Goal: Find specific page/section: Find specific page/section

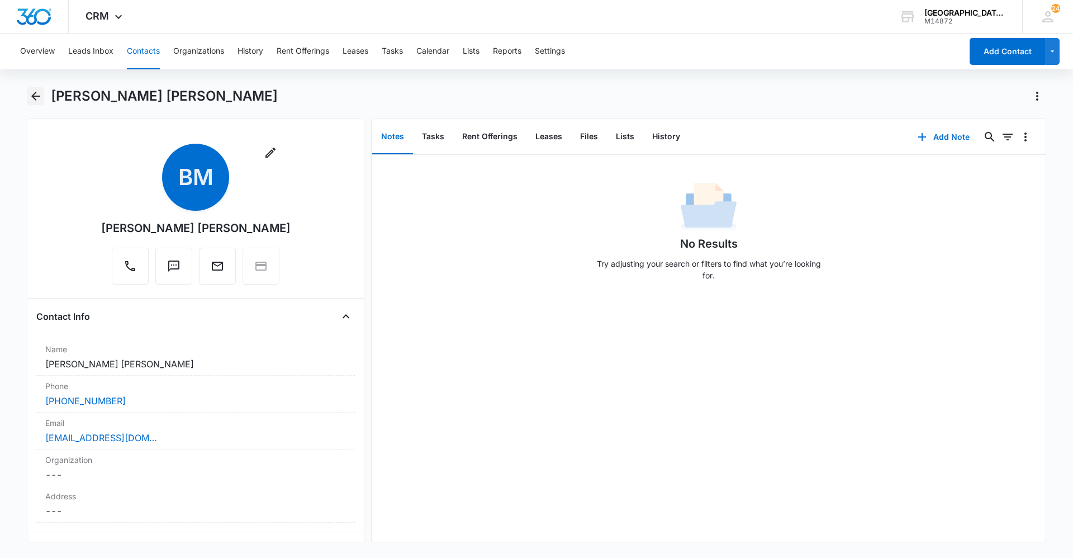
click at [39, 94] on icon "Back" at bounding box center [35, 95] width 13 height 13
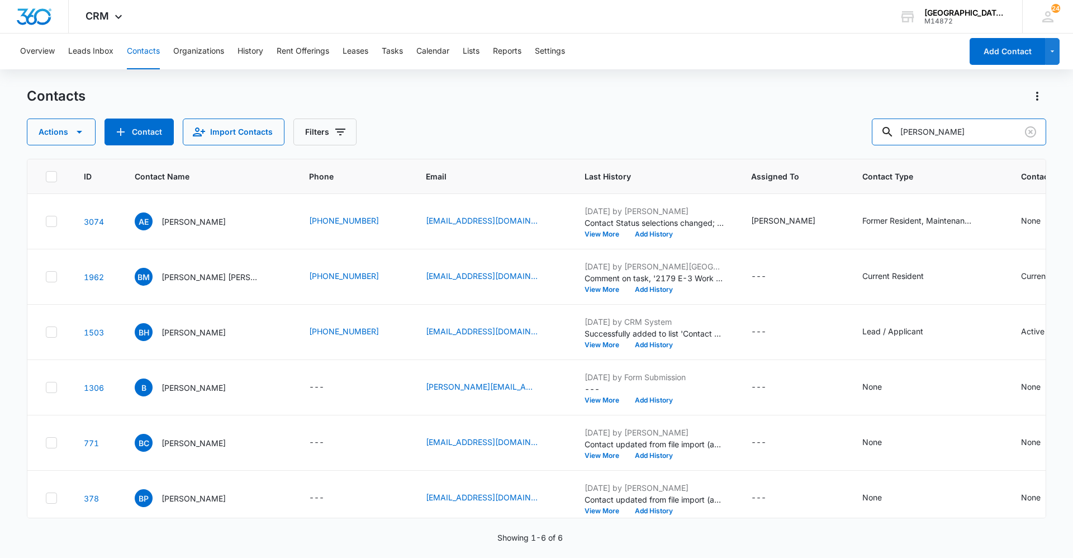
drag, startPoint x: 955, startPoint y: 127, endPoint x: 809, endPoint y: 150, distance: 147.7
click at [809, 150] on div "Contacts Actions Contact Import Contacts Filters [PERSON_NAME] ID Contact Name …" at bounding box center [536, 321] width 1019 height 469
paste input "[PERSON_NAME] & [PERSON_NAME]"
type input "[PERSON_NAME] & [PERSON_NAME]"
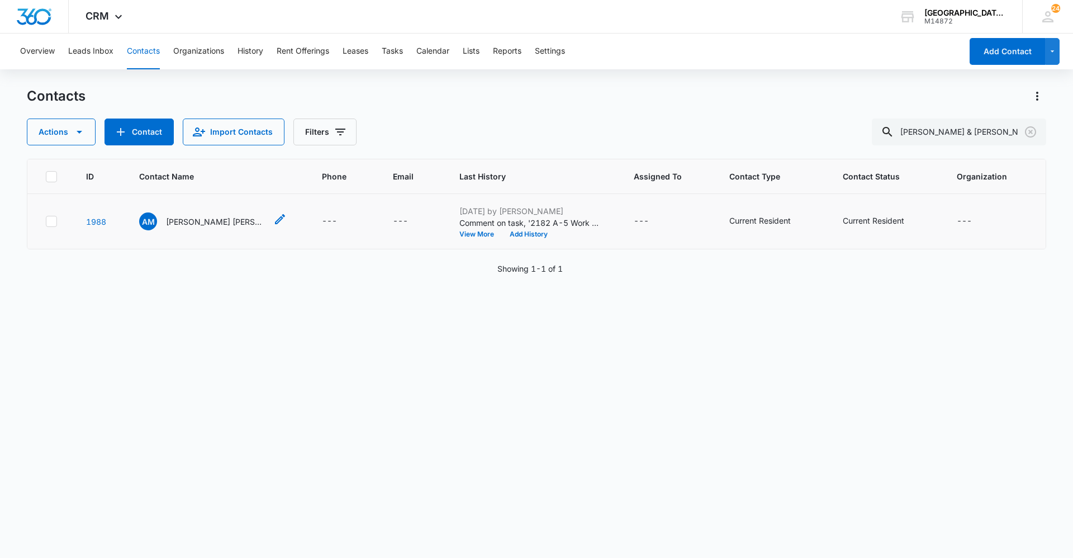
click at [193, 216] on p "[PERSON_NAME] [PERSON_NAME]" at bounding box center [216, 222] width 101 height 12
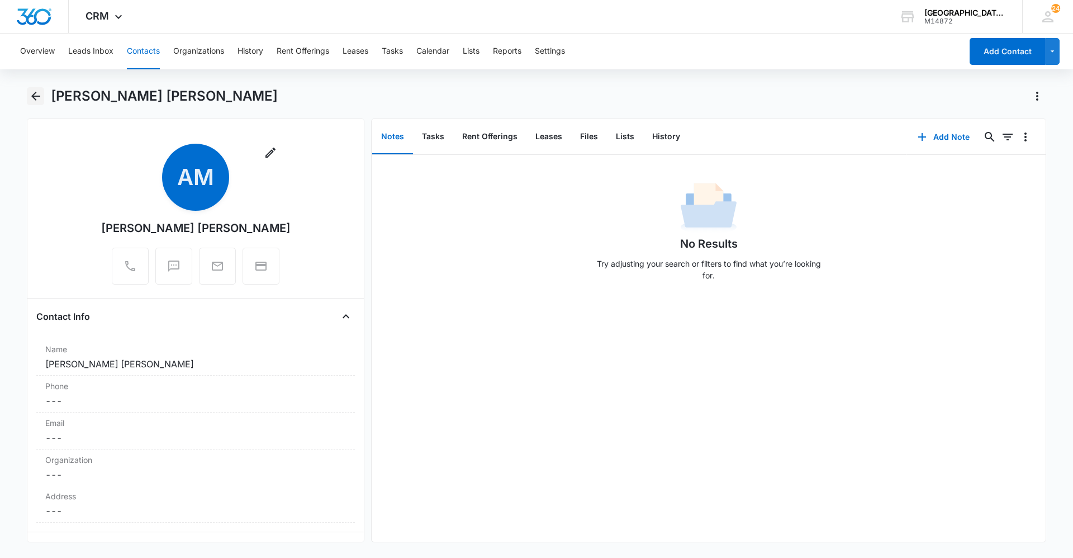
click at [41, 93] on icon "Back" at bounding box center [35, 95] width 13 height 13
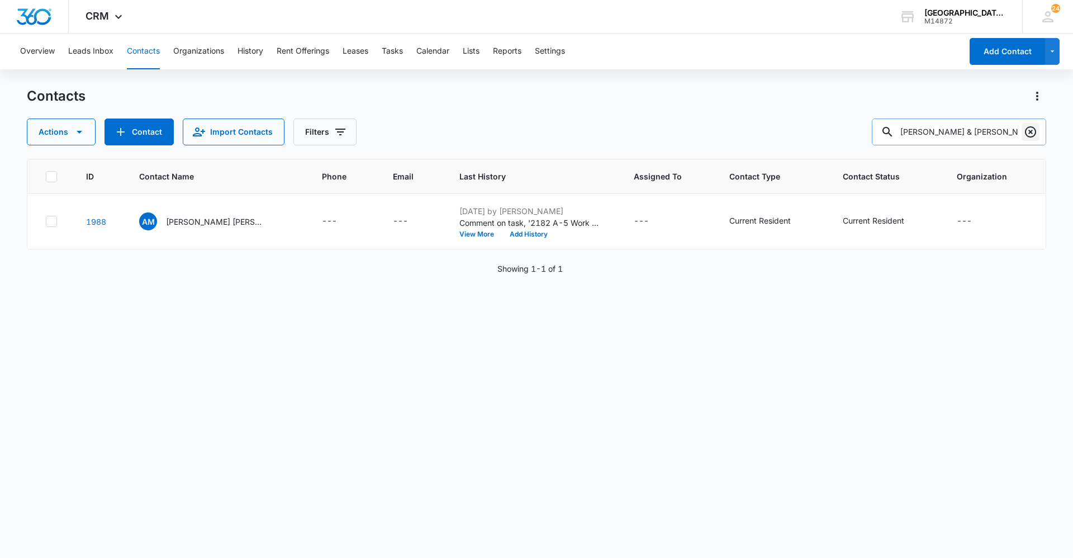
click at [1036, 130] on icon "Clear" at bounding box center [1030, 131] width 11 height 11
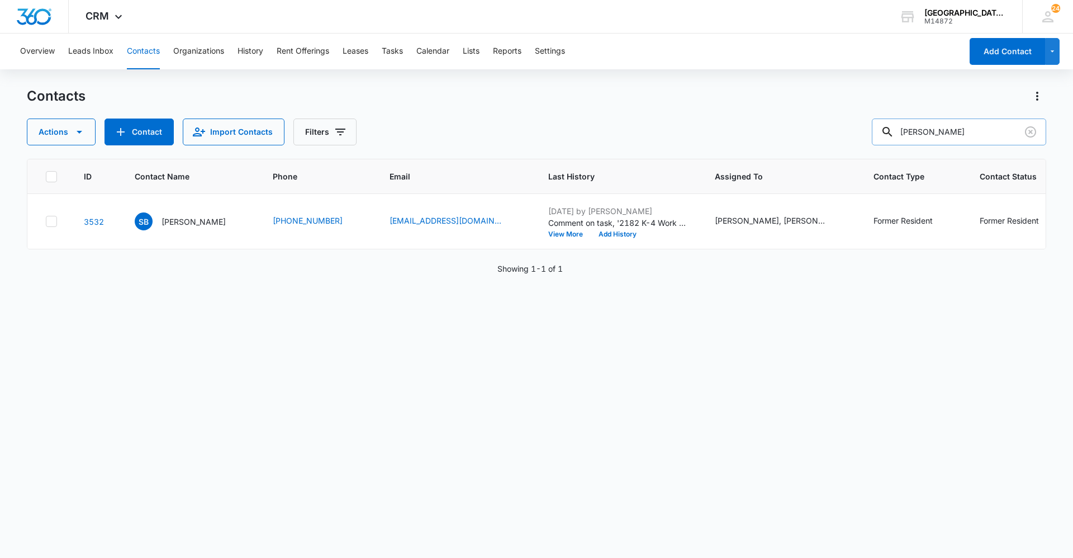
drag, startPoint x: 948, startPoint y: 121, endPoint x: 911, endPoint y: 129, distance: 38.1
click at [911, 129] on div "Contacts Actions Contact Import Contacts Filters [PERSON_NAME]" at bounding box center [536, 116] width 1019 height 58
drag, startPoint x: 975, startPoint y: 127, endPoint x: 846, endPoint y: 136, distance: 129.4
click at [846, 136] on div "Actions Contact Import Contacts Filters [PERSON_NAME]" at bounding box center [536, 131] width 1019 height 27
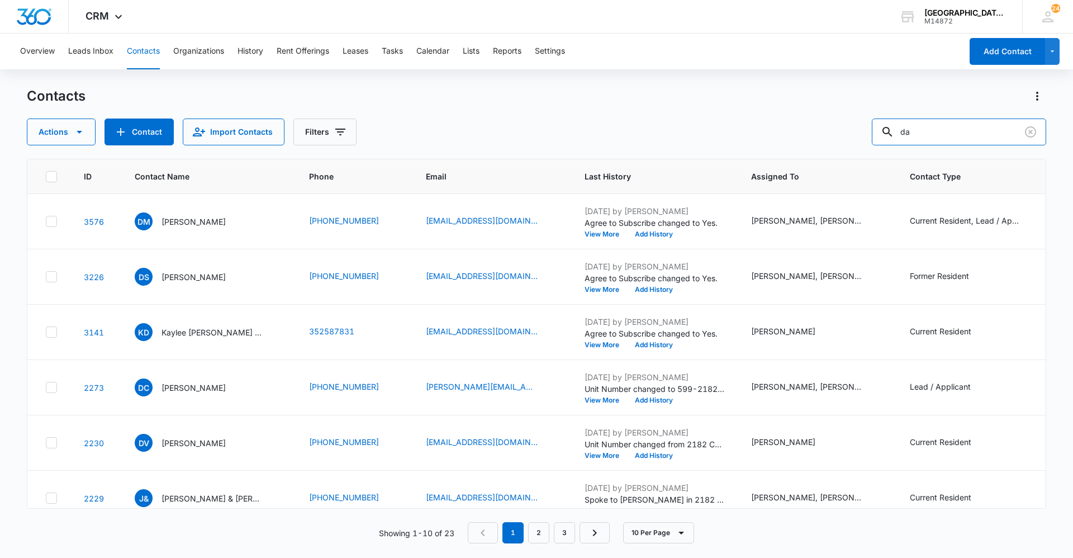
type input "d"
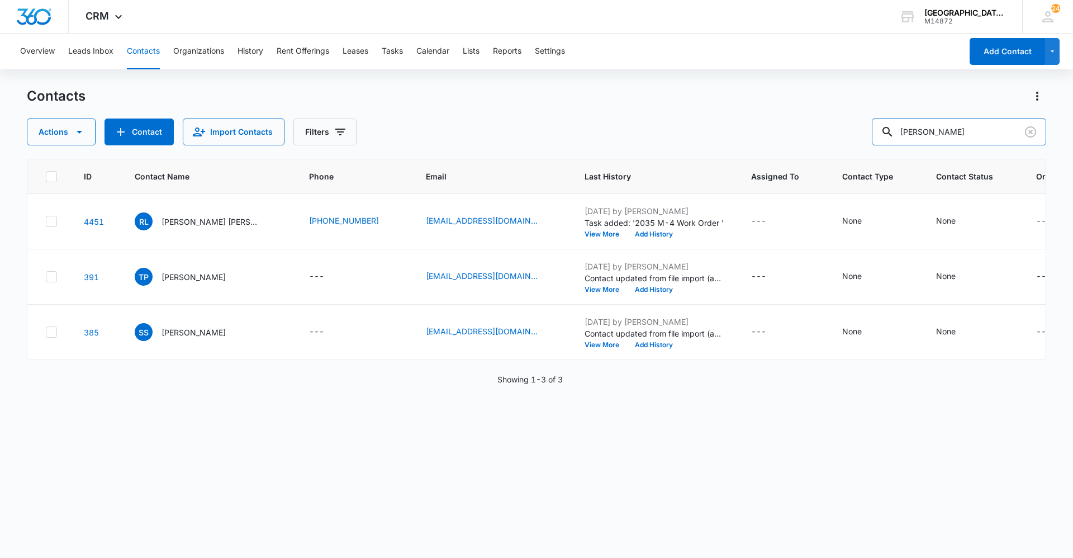
drag, startPoint x: 985, startPoint y: 134, endPoint x: 777, endPoint y: 131, distance: 207.9
click at [792, 134] on div "Actions Contact Import Contacts Filters [PERSON_NAME]" at bounding box center [536, 131] width 1019 height 27
type input "[PERSON_NAME]"
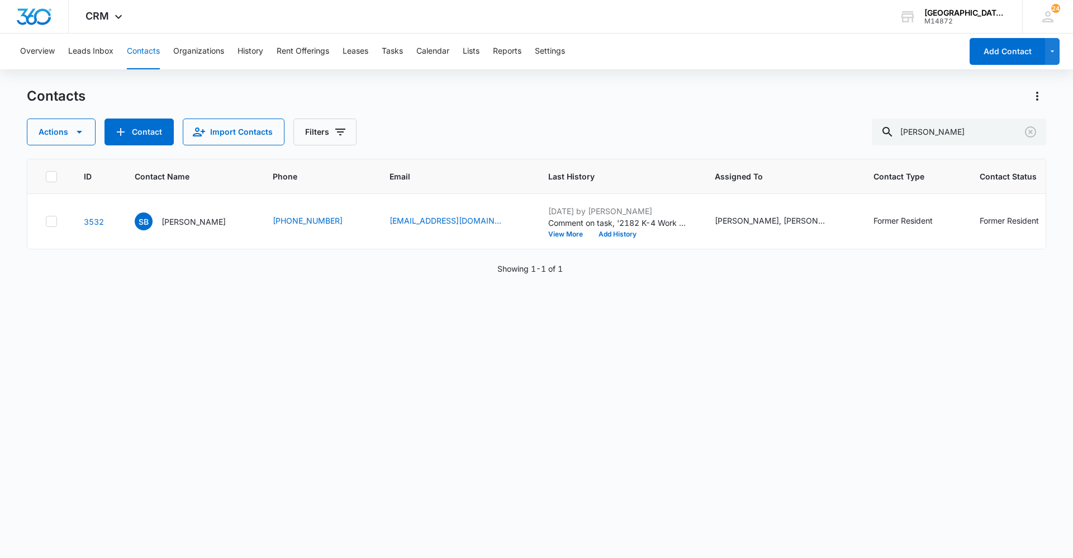
click at [880, 538] on div "ID Contact Name Phone Email Last History Assigned To Contact Type Contact Statu…" at bounding box center [536, 351] width 1019 height 385
